Goal: Task Accomplishment & Management: Manage account settings

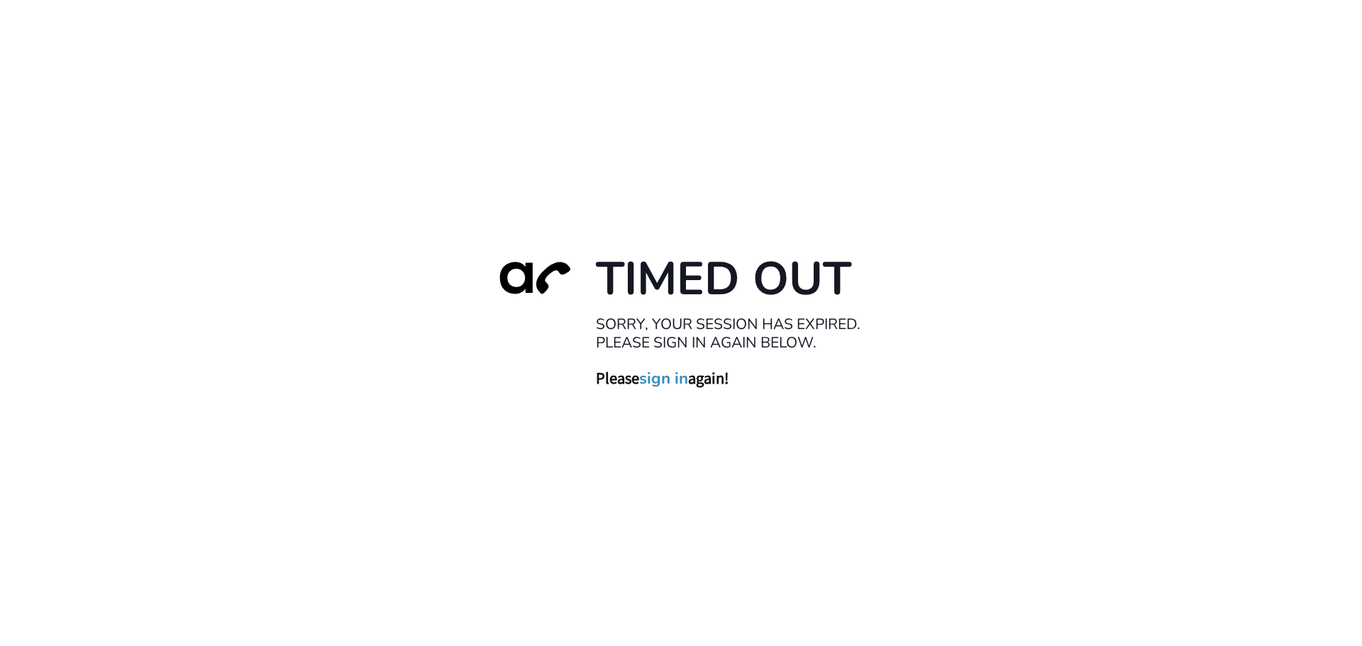
click at [670, 374] on link "sign in" at bounding box center [663, 378] width 49 height 20
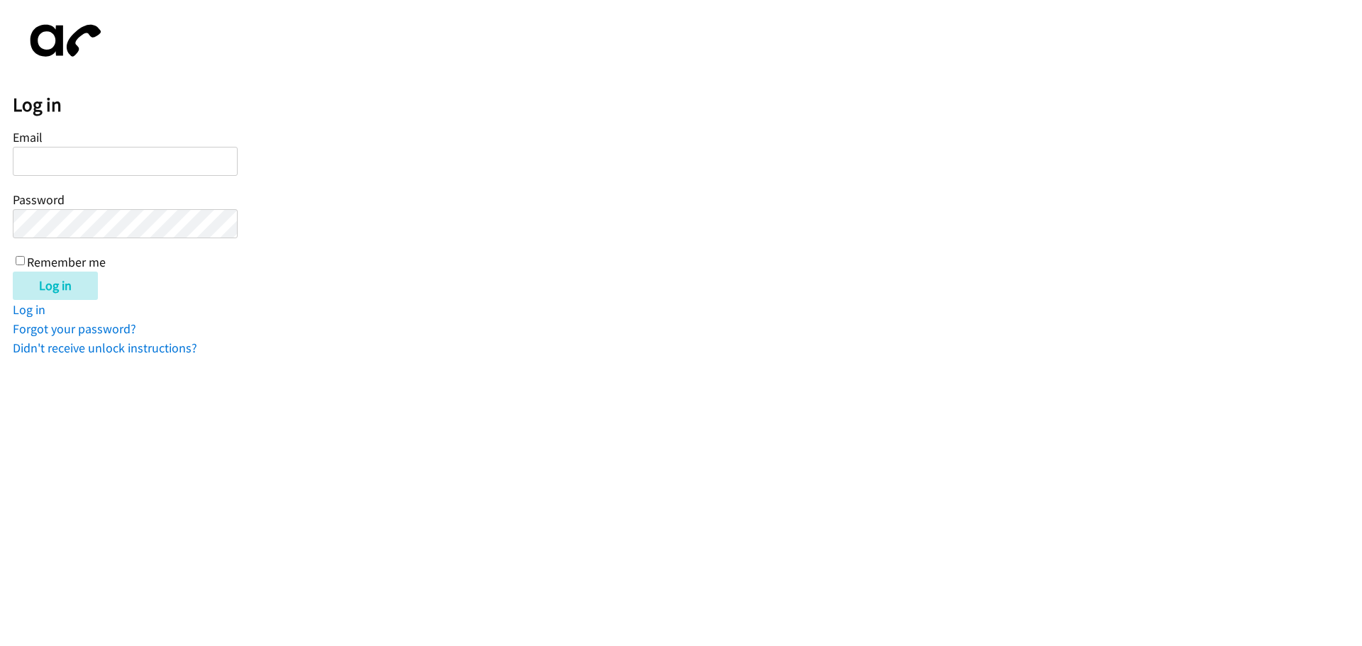
type input "[EMAIL_ADDRESS][DOMAIN_NAME]"
click at [21, 256] on input "Remember me" at bounding box center [20, 260] width 9 height 9
checkbox input "true"
drag, startPoint x: 81, startPoint y: 287, endPoint x: 79, endPoint y: 280, distance: 7.4
click at [80, 287] on input "Log in" at bounding box center [55, 286] width 85 height 28
